Goal: Information Seeking & Learning: Learn about a topic

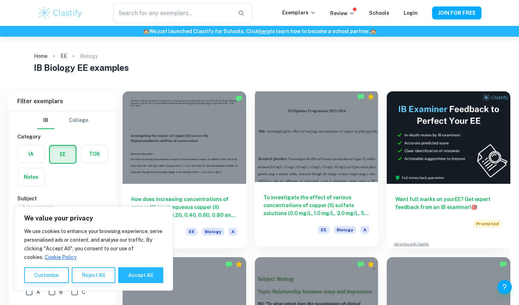
scroll to position [41, 0]
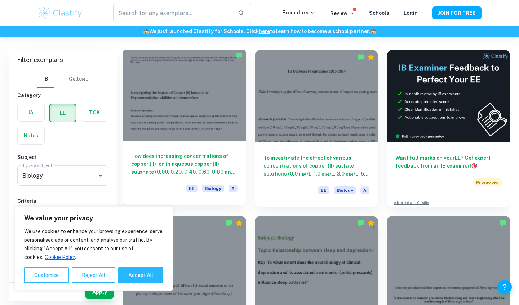
click at [190, 160] on h6 "How does increasing concentrations of copper (II) ion in aqueous copper (II) su…" at bounding box center [184, 164] width 106 height 24
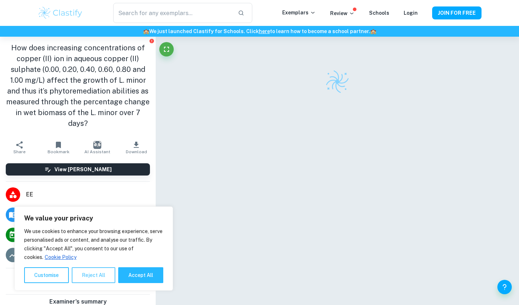
click at [101, 276] on button "Reject All" at bounding box center [94, 276] width 44 height 16
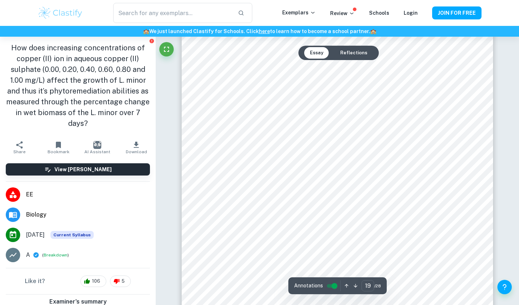
scroll to position [7294, 0]
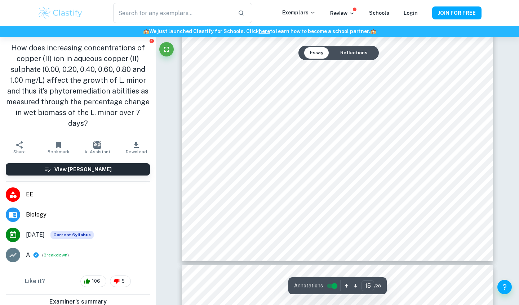
type input "1"
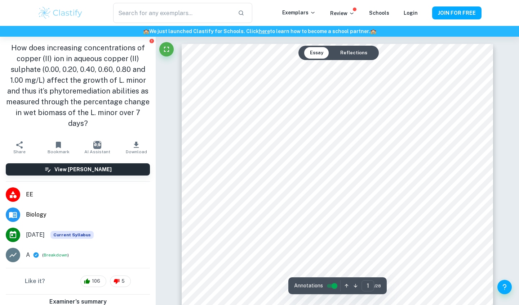
scroll to position [0, 0]
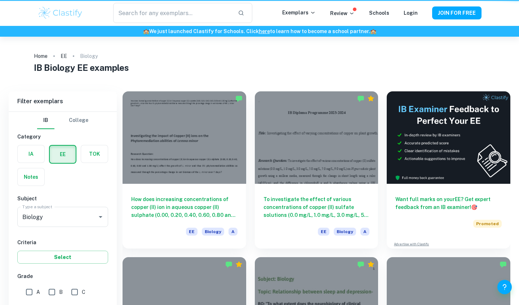
scroll to position [41, 0]
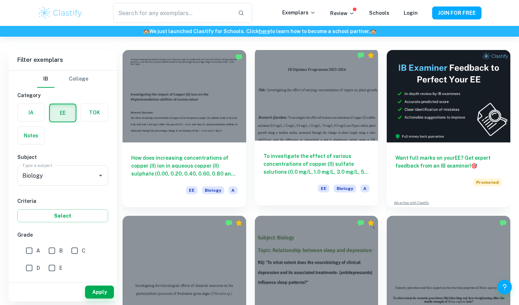
click at [331, 139] on div at bounding box center [317, 94] width 124 height 93
